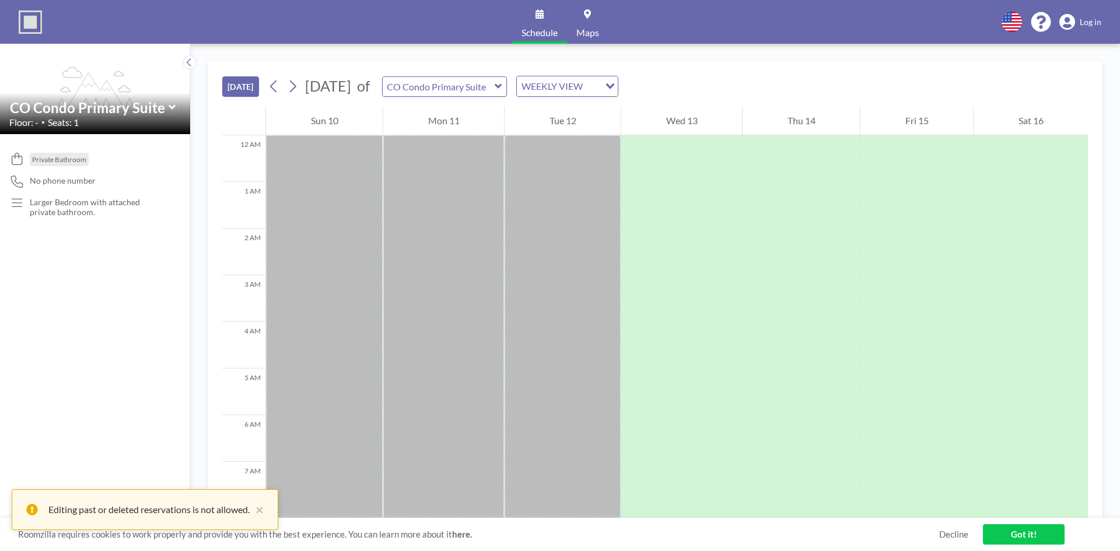
scroll to position [373, 0]
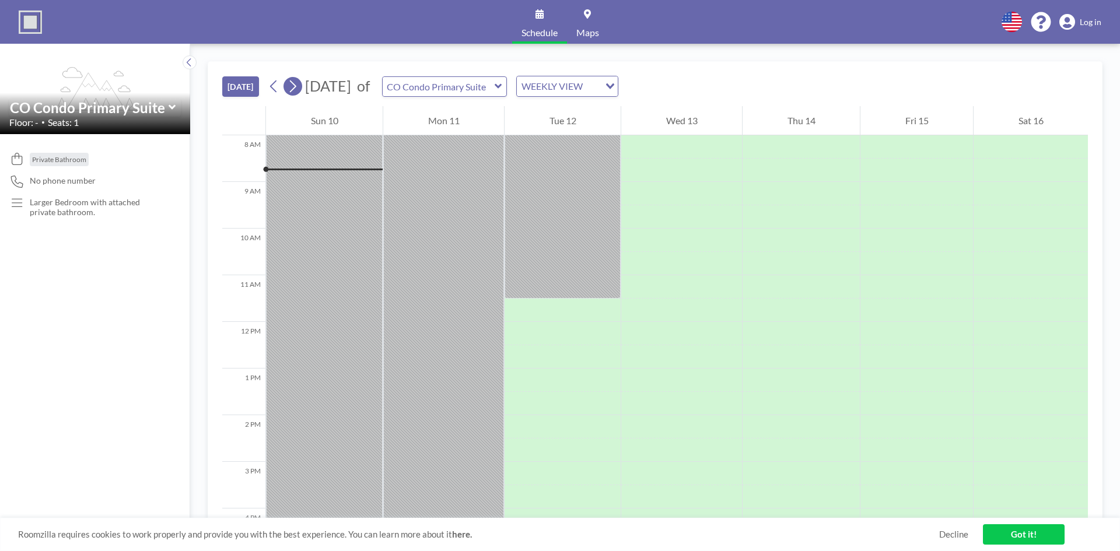
click at [296, 87] on icon at bounding box center [293, 86] width 6 height 12
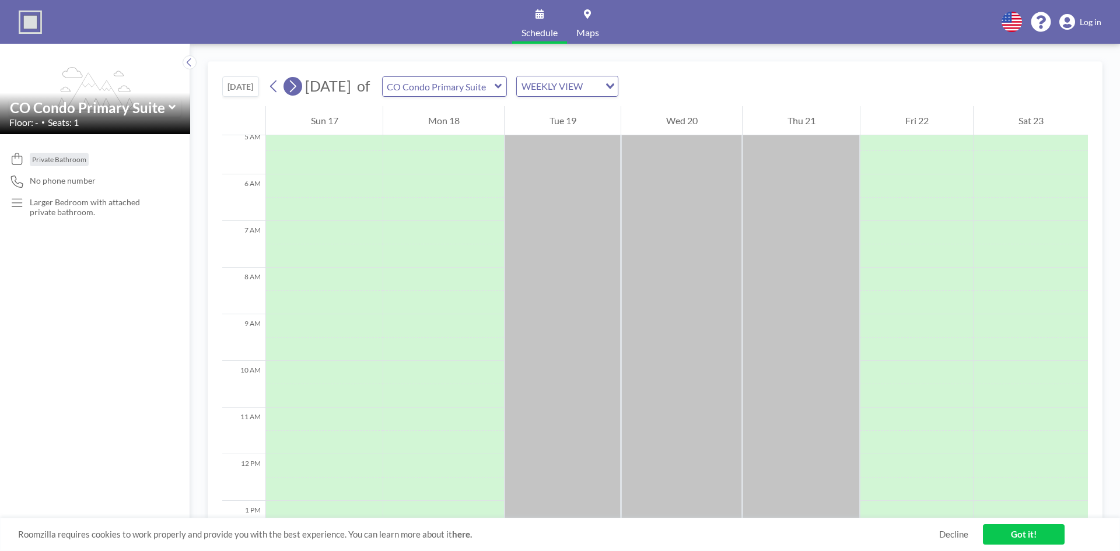
scroll to position [350, 0]
click at [296, 87] on icon at bounding box center [293, 86] width 6 height 12
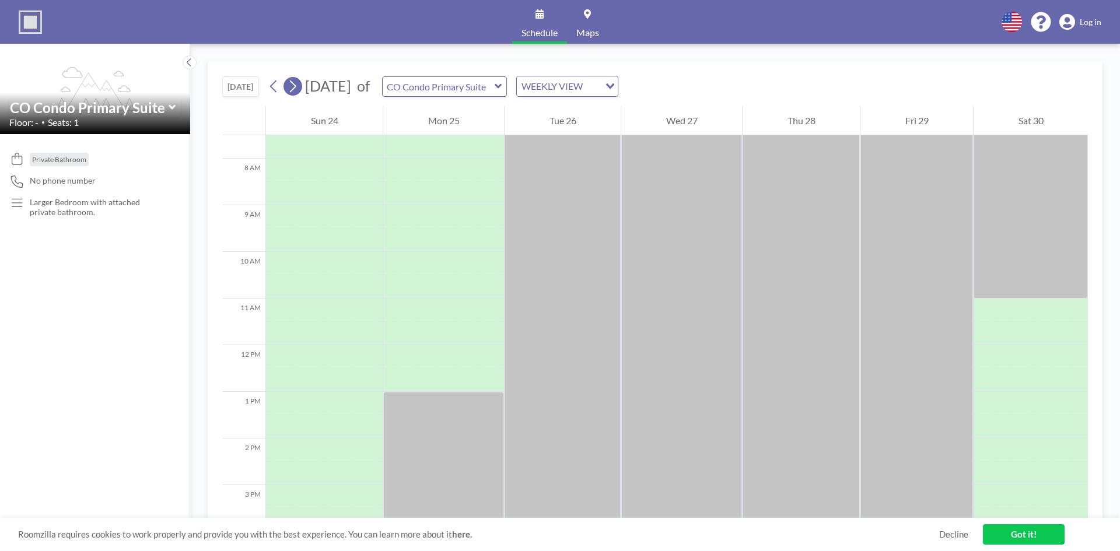
click at [296, 87] on icon at bounding box center [293, 86] width 6 height 12
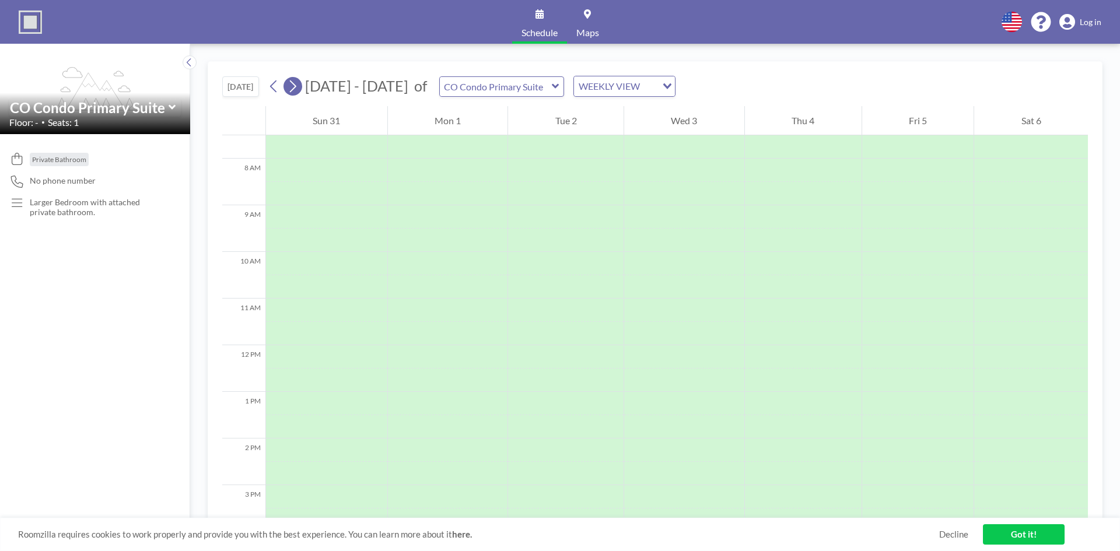
click at [296, 87] on icon at bounding box center [293, 86] width 6 height 12
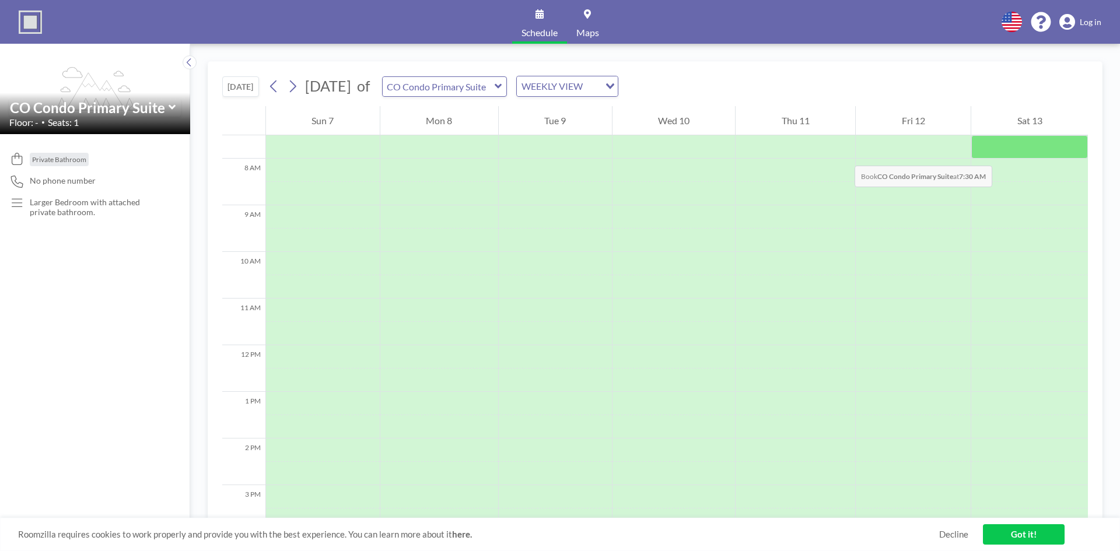
click at [997, 154] on div at bounding box center [1029, 146] width 117 height 23
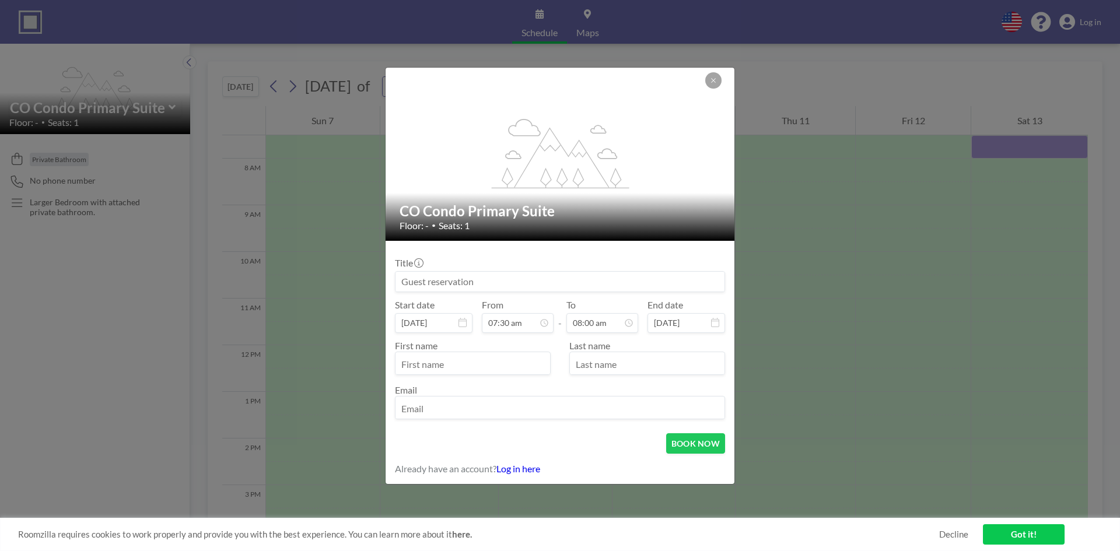
scroll to position [332, 0]
click at [712, 323] on icon at bounding box center [715, 322] width 8 height 9
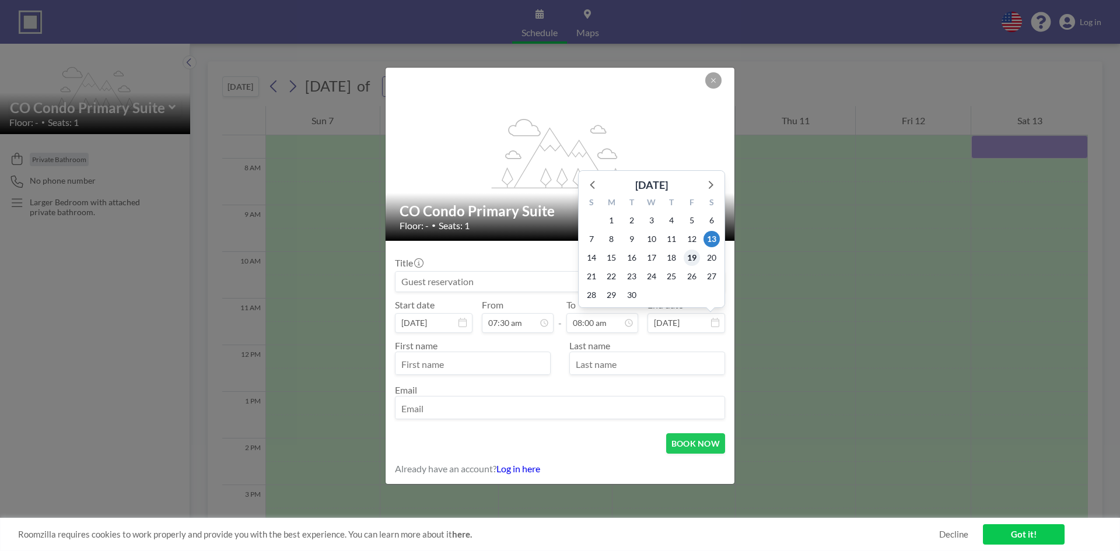
click at [690, 258] on span "19" at bounding box center [692, 258] width 16 height 16
type input "[DATE]"
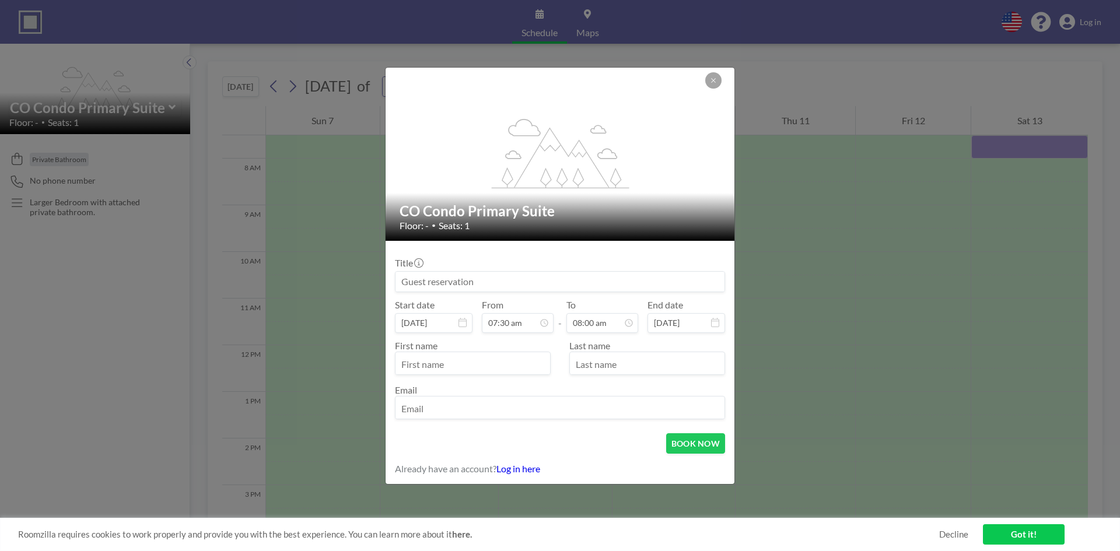
click at [491, 367] on input "text" at bounding box center [472, 365] width 155 height 20
type input "[PERSON_NAME]"
type input "[EMAIL_ADDRESS][DOMAIN_NAME]"
click at [689, 441] on button "BOOK NOW" at bounding box center [695, 443] width 59 height 20
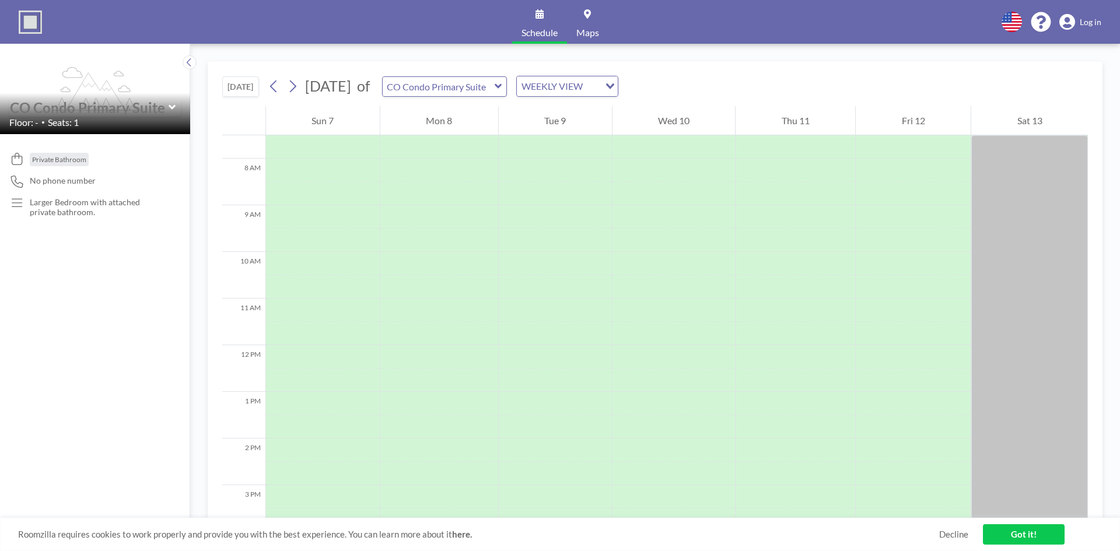
click at [166, 106] on input "text" at bounding box center [89, 107] width 159 height 17
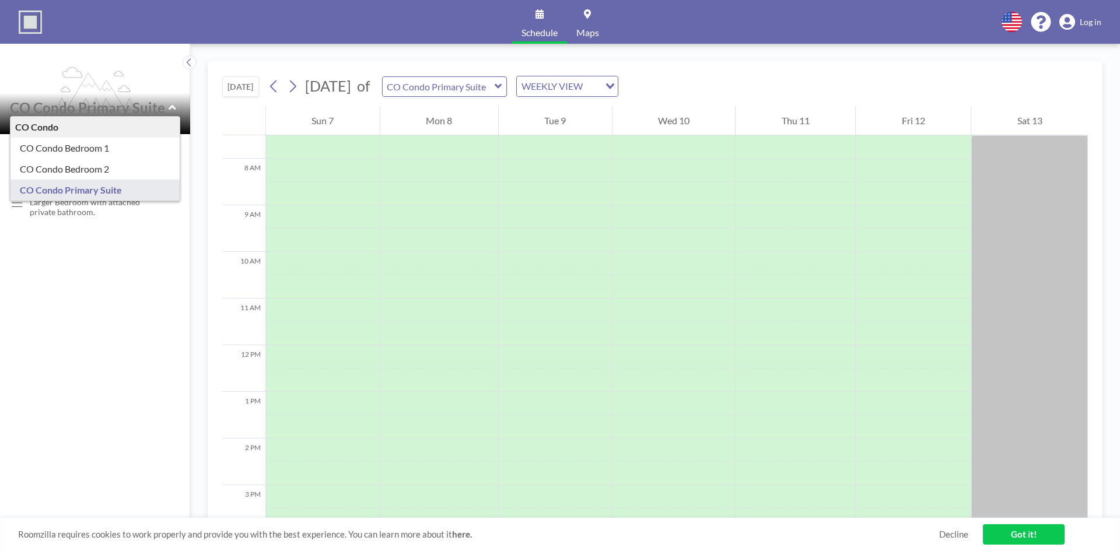
type input "CO Condo Primary Suite"
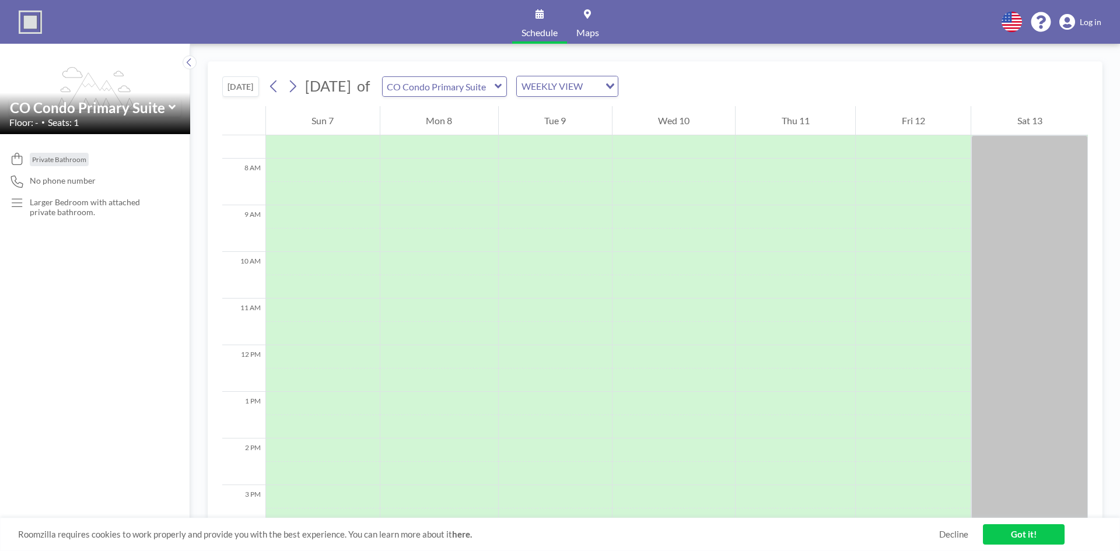
click at [171, 111] on icon at bounding box center [173, 107] width 8 height 12
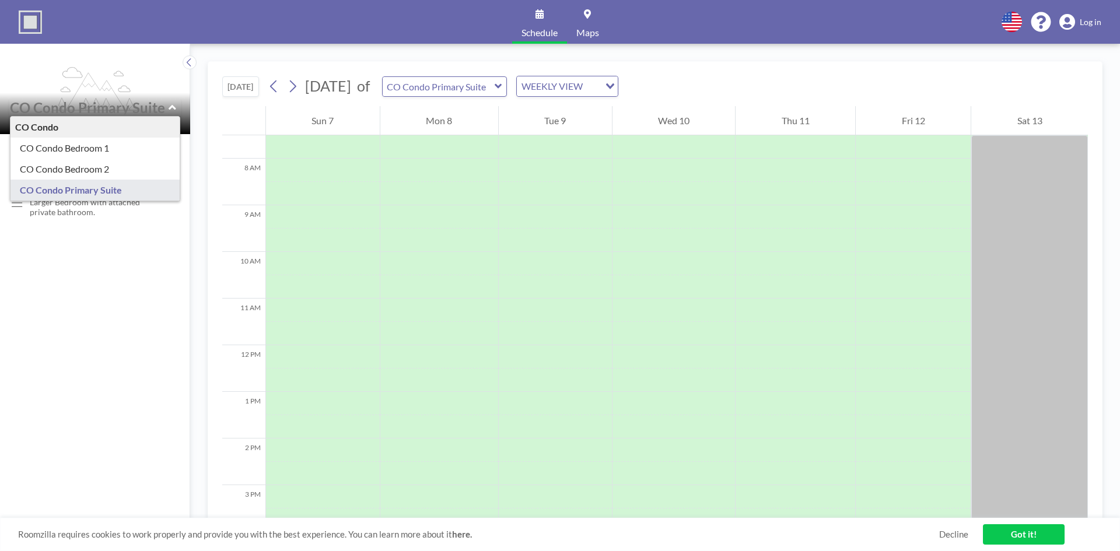
type input "CO Condo Primary Suite"
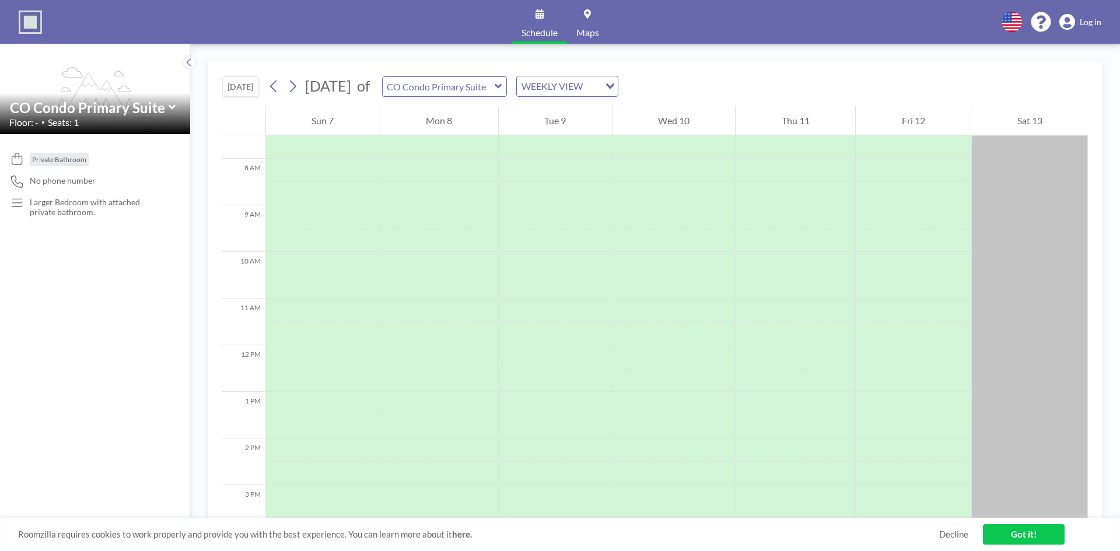
click at [1010, 538] on link "Got it!" at bounding box center [1024, 534] width 82 height 20
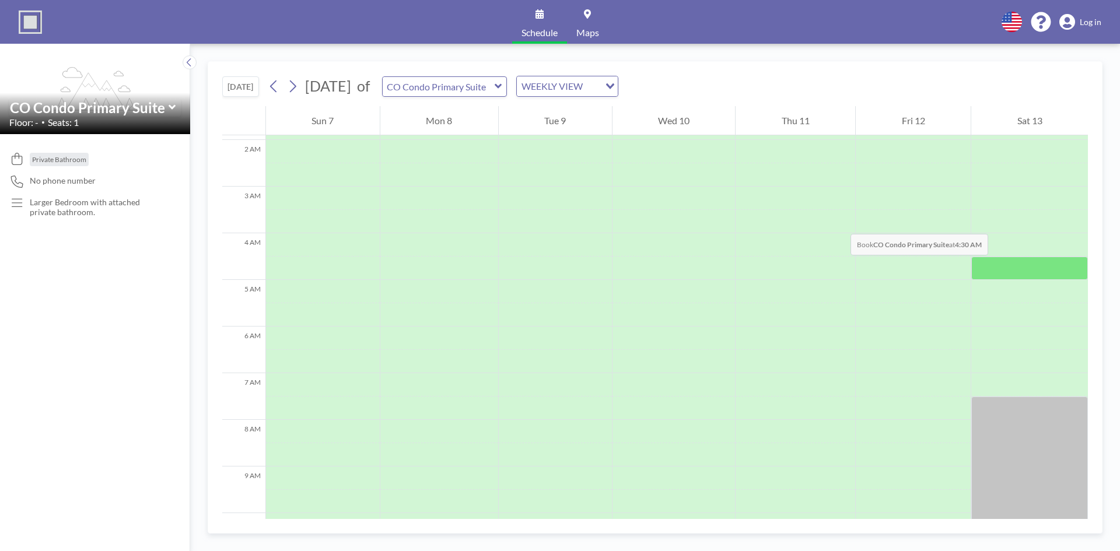
scroll to position [58, 0]
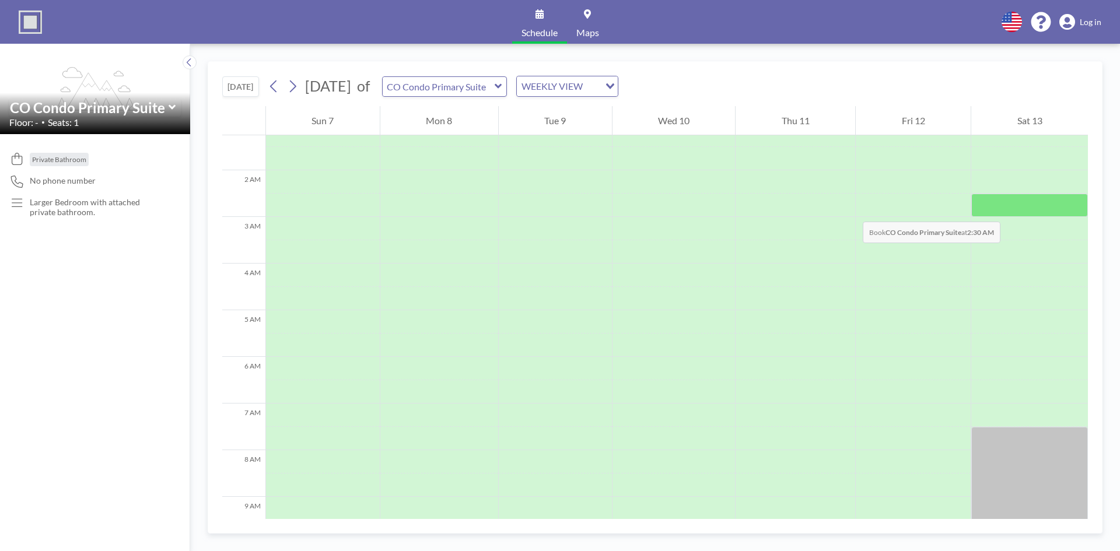
click at [1005, 210] on div at bounding box center [1029, 205] width 117 height 23
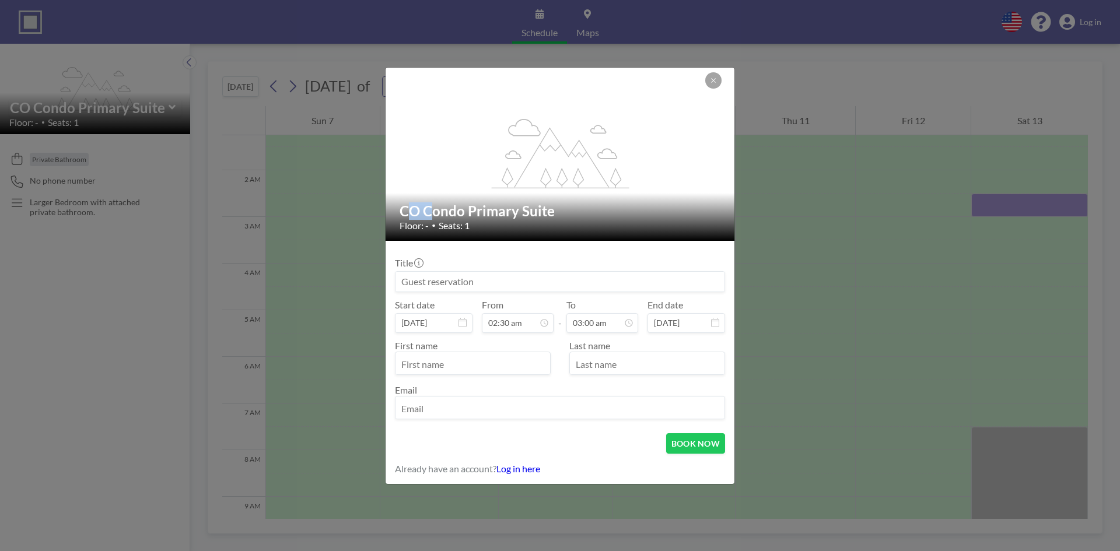
click at [1005, 210] on div "flex-grow: 1.2; CO Condo Primary Suite Floor: - • Seats: 1 Title Start date [DA…" at bounding box center [560, 275] width 1120 height 551
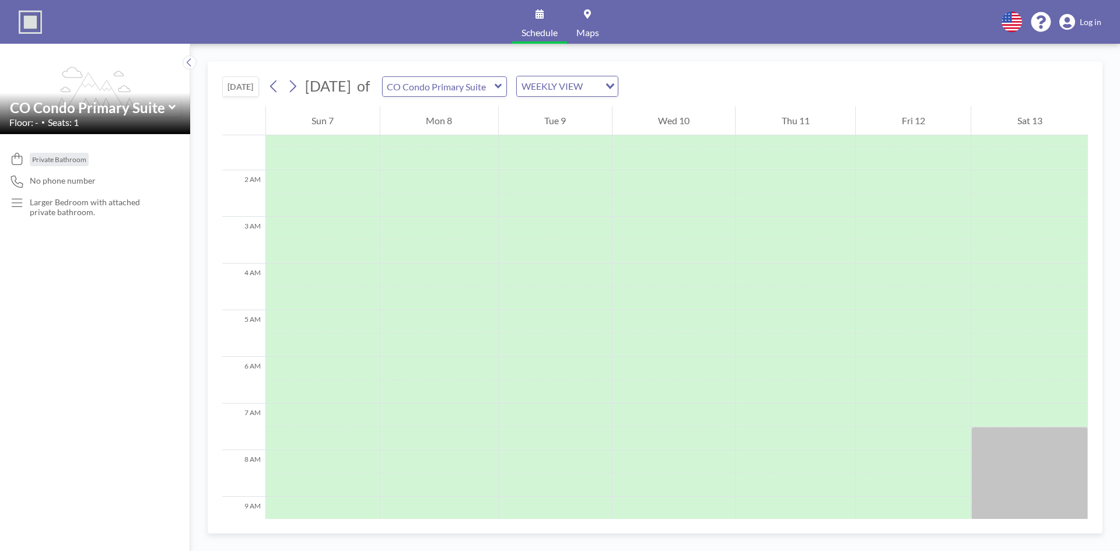
click at [1005, 210] on div at bounding box center [1029, 205] width 117 height 23
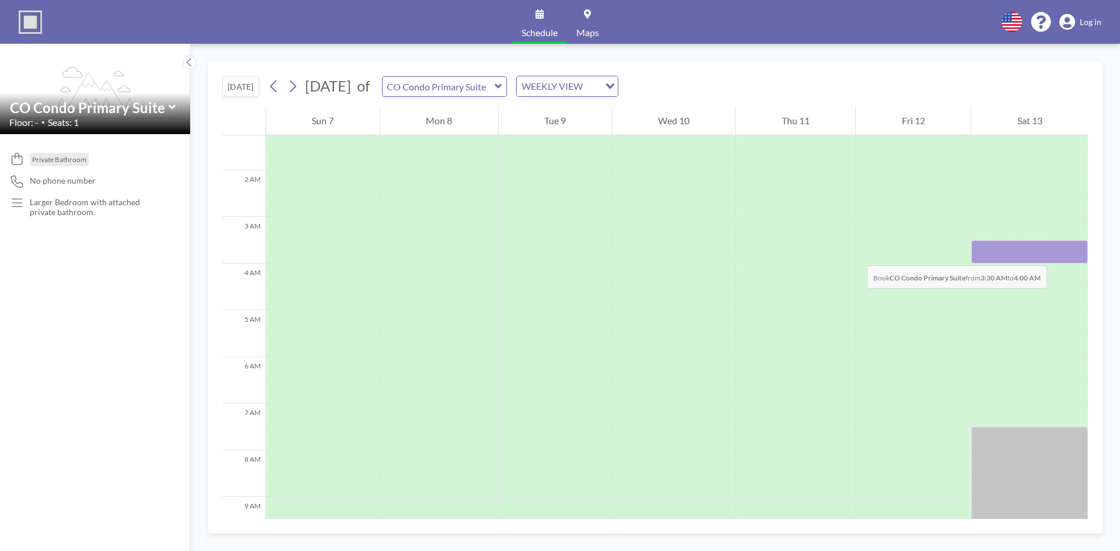
click at [1009, 254] on div at bounding box center [1029, 251] width 117 height 23
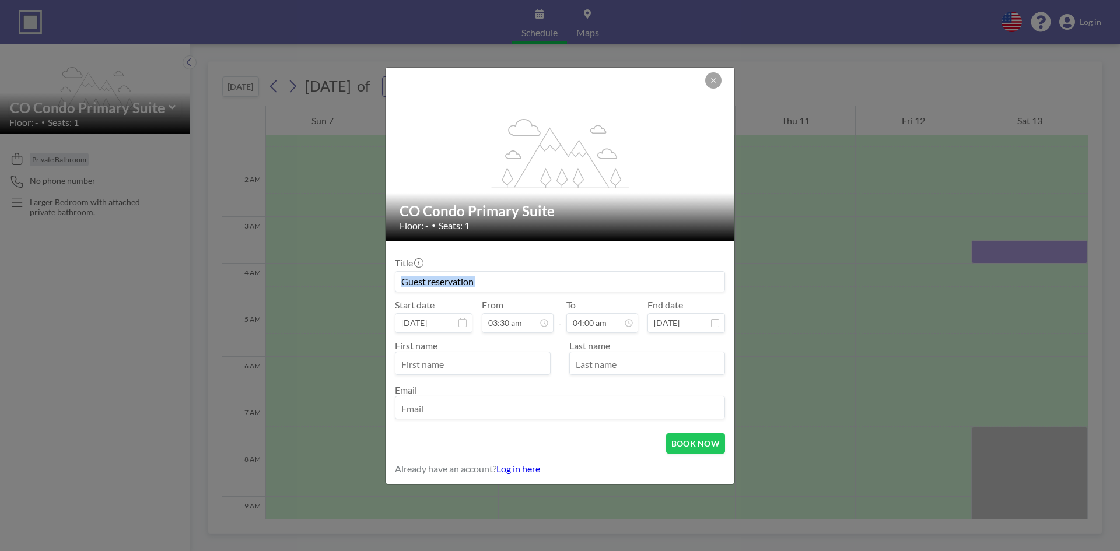
click at [1009, 254] on div "flex-grow: 1.2; CO Condo Primary Suite Floor: - • Seats: 1 Title Start date [DA…" at bounding box center [560, 275] width 1120 height 551
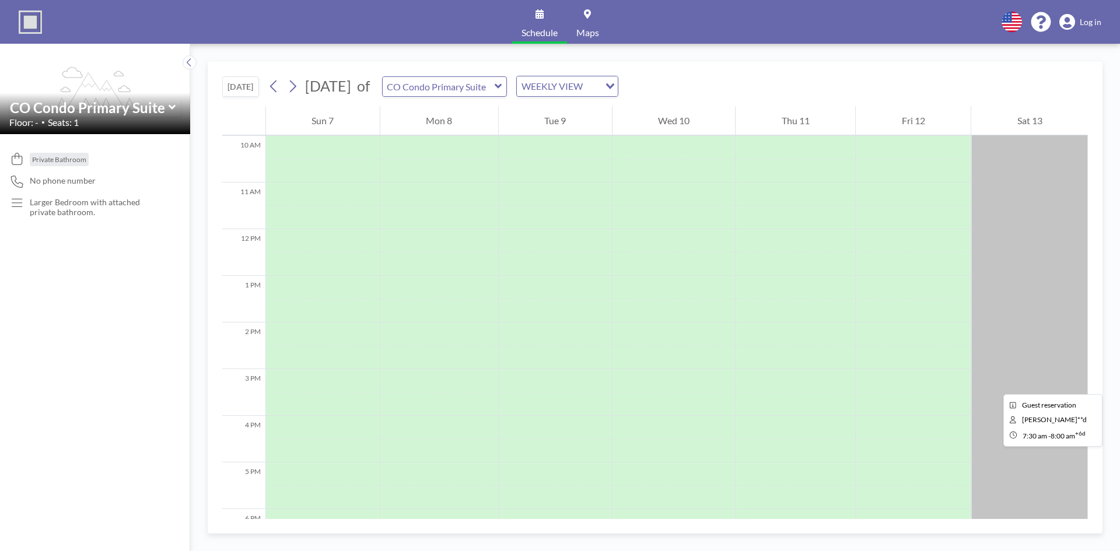
scroll to position [467, 0]
click at [296, 86] on icon at bounding box center [292, 86] width 11 height 17
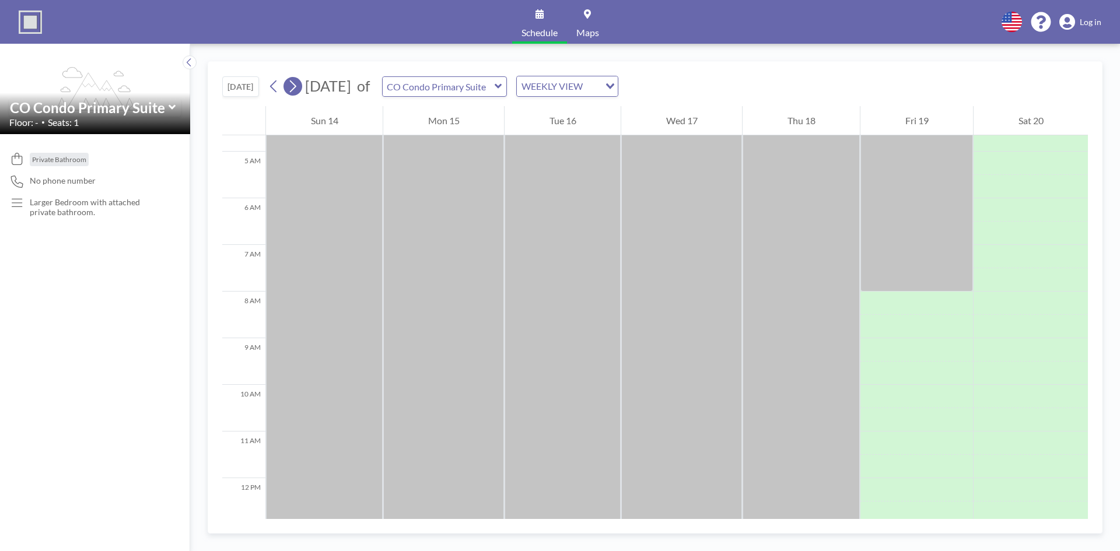
scroll to position [350, 0]
